Goal: Transaction & Acquisition: Purchase product/service

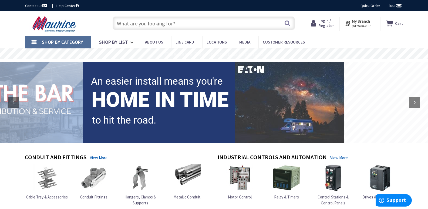
click at [146, 27] on input "text" at bounding box center [203, 22] width 182 height 13
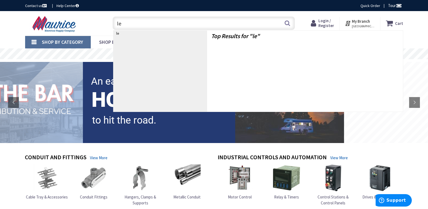
type input "l"
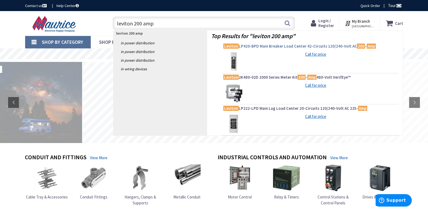
type input "leviton 200 amp"
click at [264, 49] on link "Leviton LP420-BPD Main Breaker Load Center 42-Circuits 120/240-Volt AC 200 - Amp" at bounding box center [310, 46] width 174 height 6
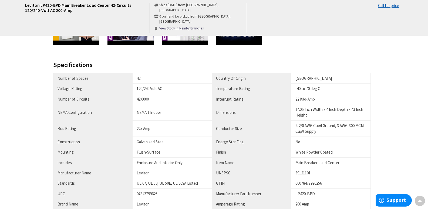
scroll to position [270, 0]
